Goal: Transaction & Acquisition: Purchase product/service

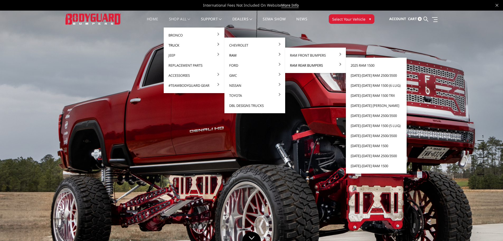
click at [303, 63] on link "Ram Rear Bumpers" at bounding box center [315, 65] width 57 height 10
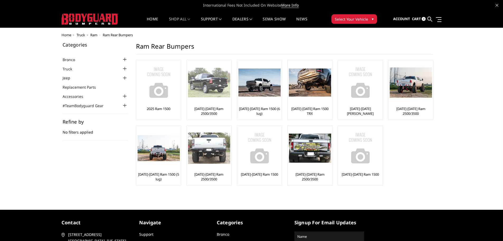
click at [222, 105] on div "[DATE]-[DATE] Ram 2500/3500" at bounding box center [209, 89] width 42 height 57
click at [219, 99] on div at bounding box center [209, 82] width 42 height 42
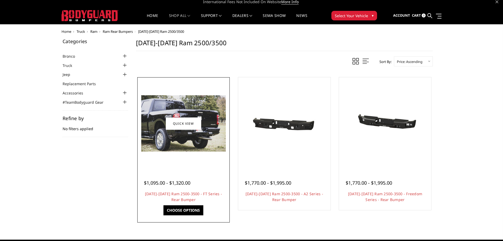
scroll to position [26, 0]
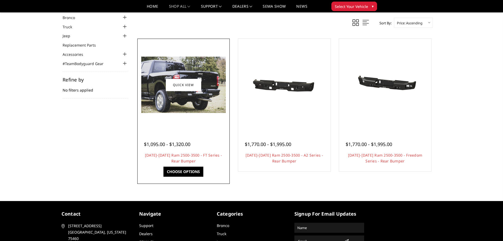
click at [180, 141] on span "$1,095.00 - $1,320.00" at bounding box center [167, 144] width 46 height 6
click at [186, 172] on link "Choose Options" at bounding box center [184, 171] width 40 height 10
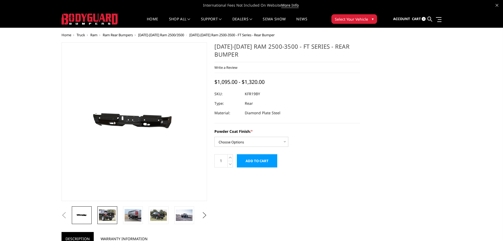
click at [116, 213] on link at bounding box center [107, 215] width 20 height 18
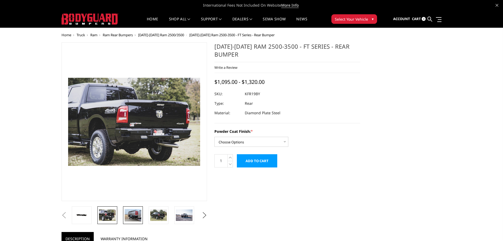
click at [135, 220] on img at bounding box center [133, 215] width 17 height 12
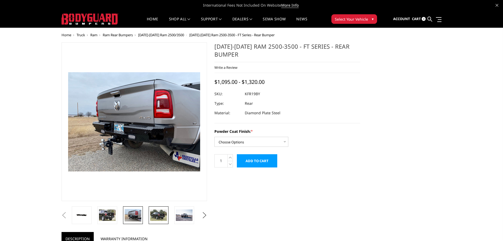
click at [160, 216] on img at bounding box center [158, 214] width 17 height 11
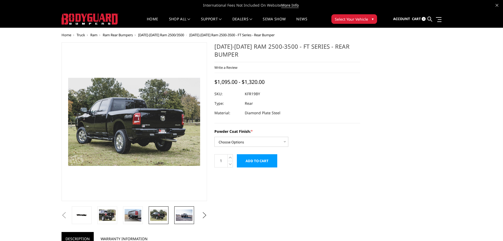
click at [185, 216] on img at bounding box center [184, 214] width 17 height 11
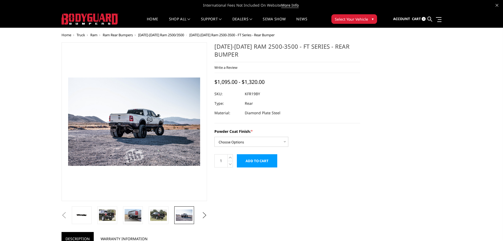
click at [64, 217] on button "Previous" at bounding box center [64, 215] width 8 height 8
click at [206, 215] on button "Next" at bounding box center [204, 215] width 8 height 8
click at [184, 212] on img at bounding box center [184, 215] width 17 height 12
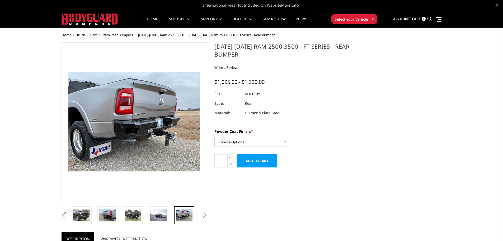
click at [50, 130] on div "Home Truck Ram Ram Rear Bumpers 2019-2025 Ram 2500/3500 2019-2025 Ram 2500-3500…" at bounding box center [251, 219] width 503 height 373
drag, startPoint x: 245, startPoint y: 93, endPoint x: 270, endPoint y: 92, distance: 24.8
click at [270, 92] on dl "SKU: KFR19BY UPC: Type: Rear Material: Diamond Plate Steel" at bounding box center [287, 103] width 146 height 29
copy dl "KFR19BY UPC:"
click at [74, 16] on img at bounding box center [90, 18] width 57 height 11
